Goal: Find specific page/section: Find specific page/section

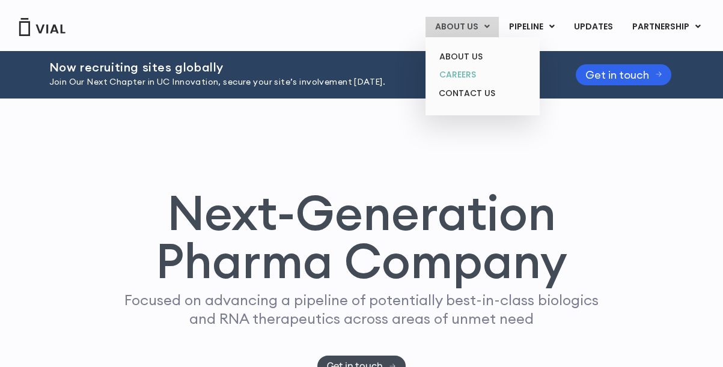
click at [467, 75] on link "CAREERS" at bounding box center [482, 74] width 105 height 19
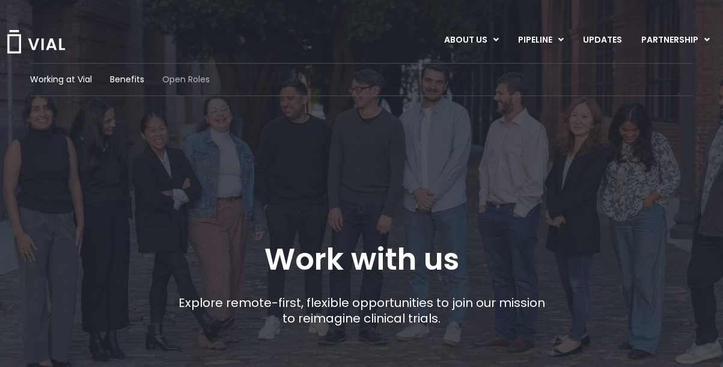
click at [192, 78] on span "Open Roles" at bounding box center [185, 79] width 47 height 13
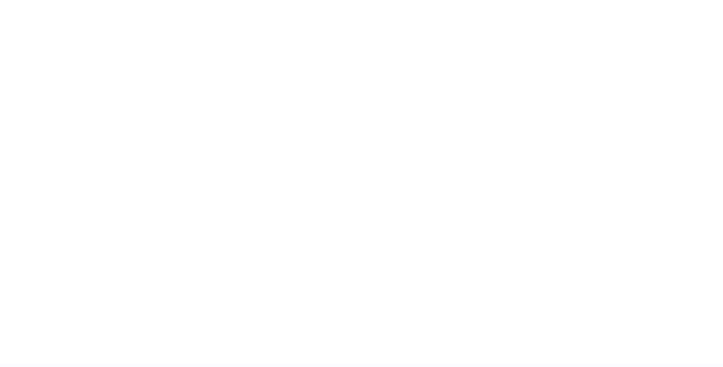
scroll to position [1917, 0]
